Goal: Information Seeking & Learning: Learn about a topic

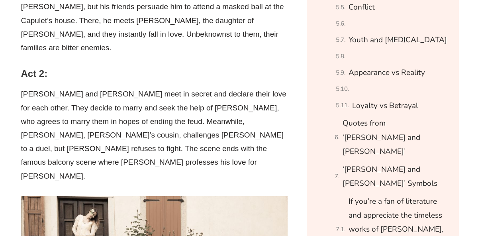
scroll to position [1012, 0]
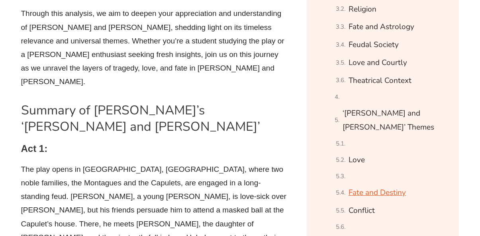
click at [380, 185] on link "Fate and Destiny" at bounding box center [376, 192] width 57 height 14
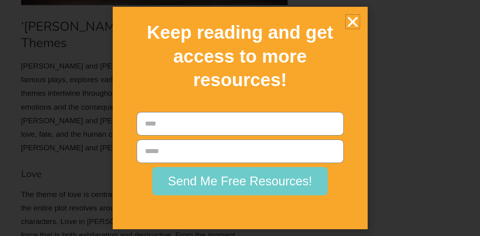
scroll to position [4493, 0]
click at [350, 25] on icon "Close" at bounding box center [352, 22] width 14 height 14
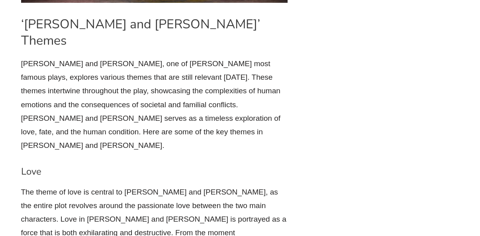
drag, startPoint x: 23, startPoint y: 24, endPoint x: 205, endPoint y: 42, distance: 182.8
click at [306, 62] on div "Table of Content Summary of [PERSON_NAME]’s ‘[PERSON_NAME] and [PERSON_NAME]’ A…" at bounding box center [382, 24] width 160 height 8107
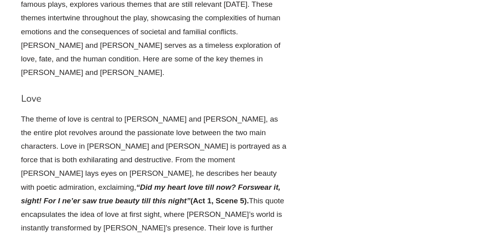
scroll to position [4579, 0]
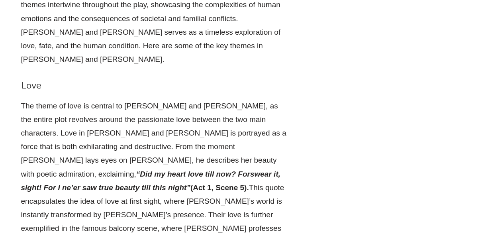
drag, startPoint x: 236, startPoint y: 115, endPoint x: 255, endPoint y: 152, distance: 41.6
drag, startPoint x: 227, startPoint y: 116, endPoint x: 260, endPoint y: 144, distance: 43.8
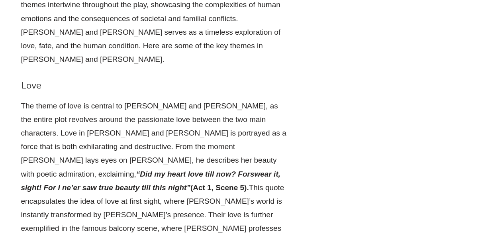
drag, startPoint x: 239, startPoint y: 156, endPoint x: 234, endPoint y: 116, distance: 40.1
drag, startPoint x: 234, startPoint y: 116, endPoint x: 234, endPoint y: 148, distance: 31.8
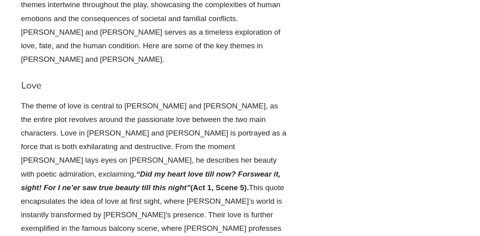
drag, startPoint x: 233, startPoint y: 156, endPoint x: 233, endPoint y: 115, distance: 41.0
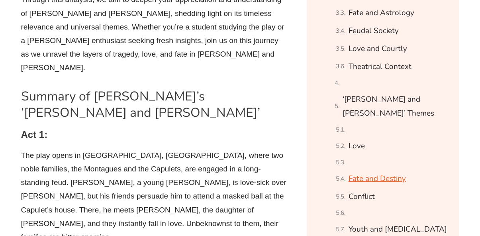
scroll to position [825, 0]
